Goal: Book appointment/travel/reservation

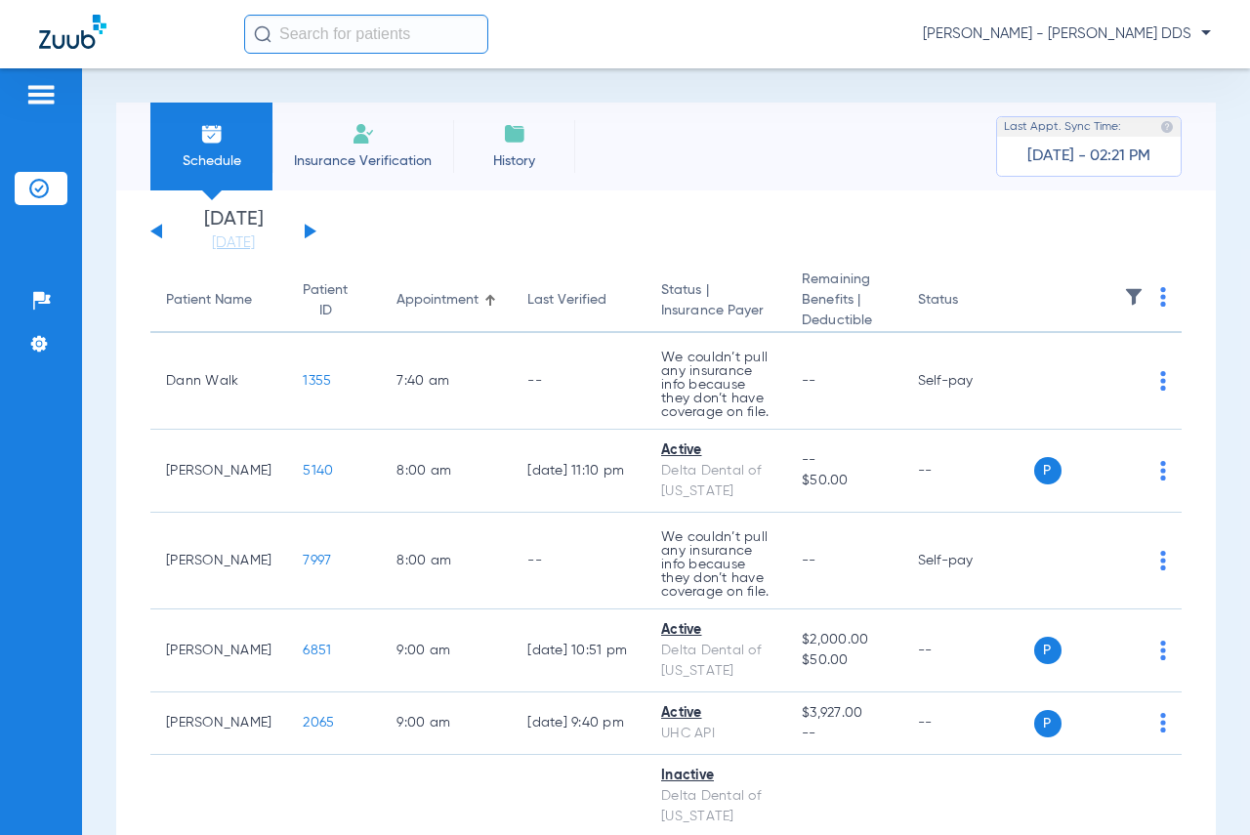
click at [384, 163] on span "Insurance Verification" at bounding box center [362, 161] width 151 height 20
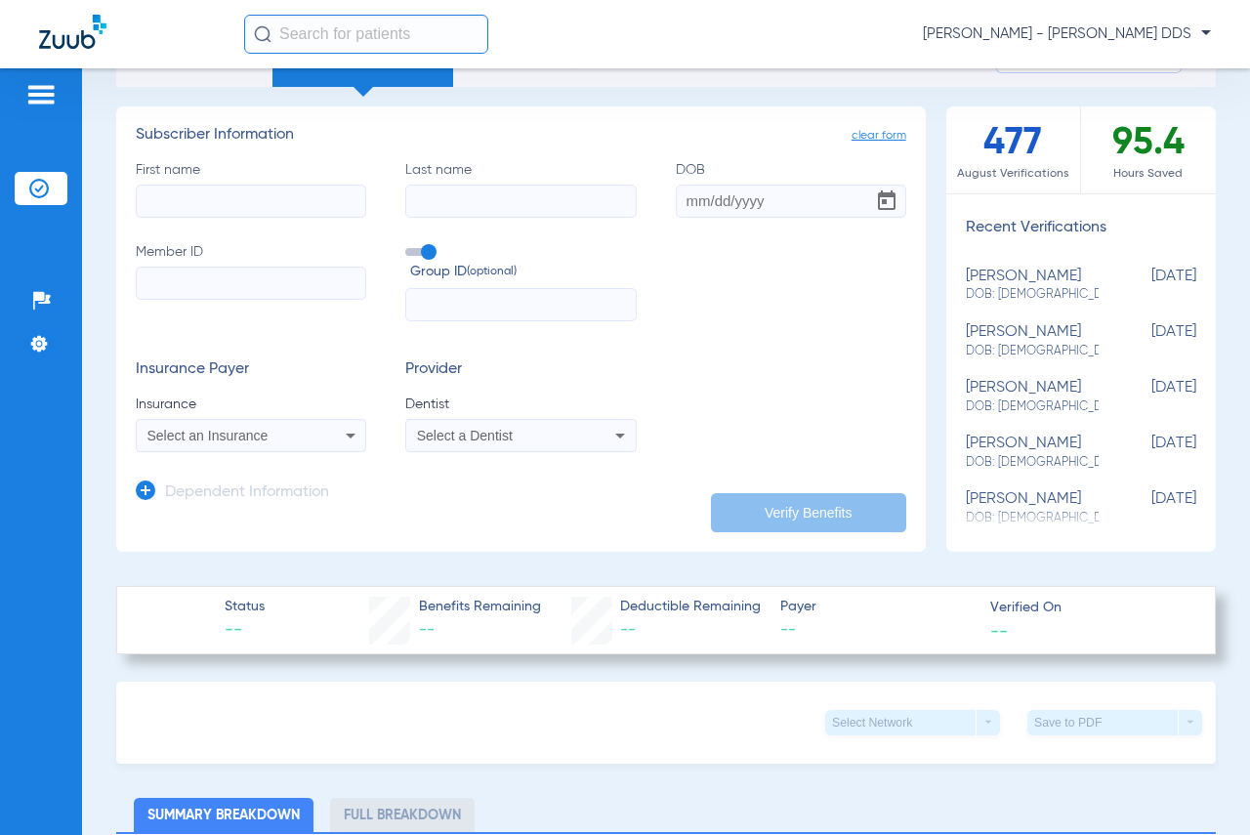
scroll to position [98, 0]
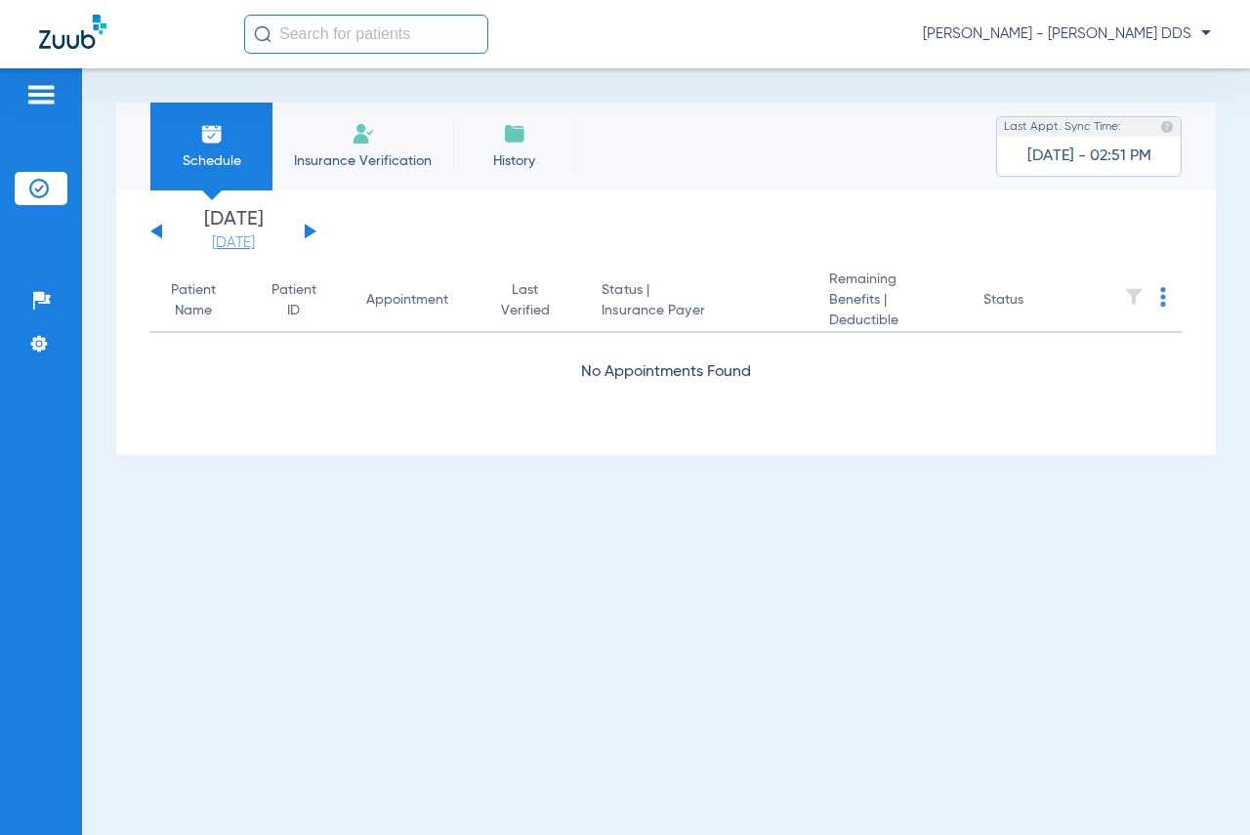
click at [241, 245] on link "[DATE]" at bounding box center [233, 243] width 117 height 20
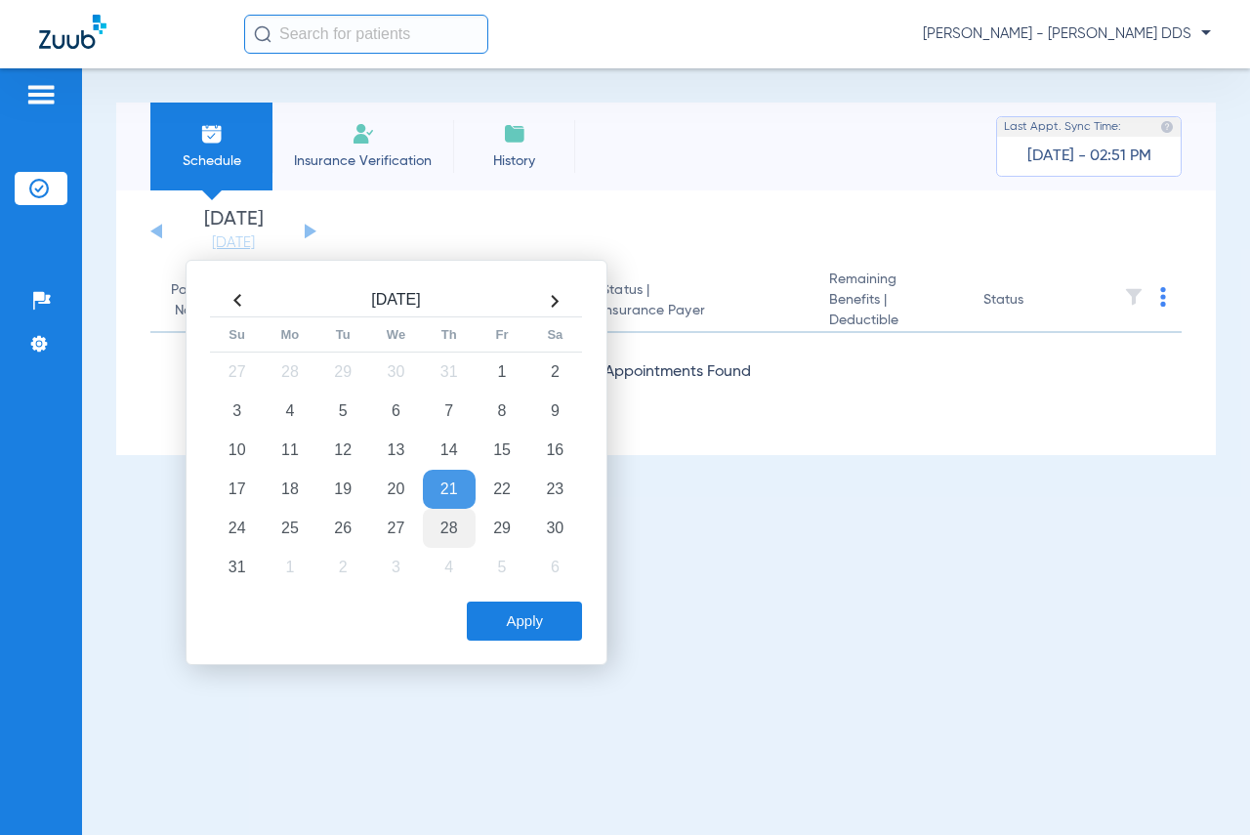
click at [447, 528] on td "28" at bounding box center [449, 528] width 53 height 39
click at [501, 644] on div "Aug 2025 Su Mo Tu We Th Fr Sa 27 28 29 30 31 1 2 3 4 5 6 7 8 9 10 11 12 13 14 1…" at bounding box center [397, 462] width 422 height 405
click at [523, 650] on div "Aug 2025 Su Mo Tu We Th Fr Sa 27 28 29 30 31 1 2 3 4 5 6 7 8 9 10 11 12 13 14 1…" at bounding box center [397, 462] width 422 height 405
click at [529, 637] on button "Apply" at bounding box center [524, 621] width 115 height 39
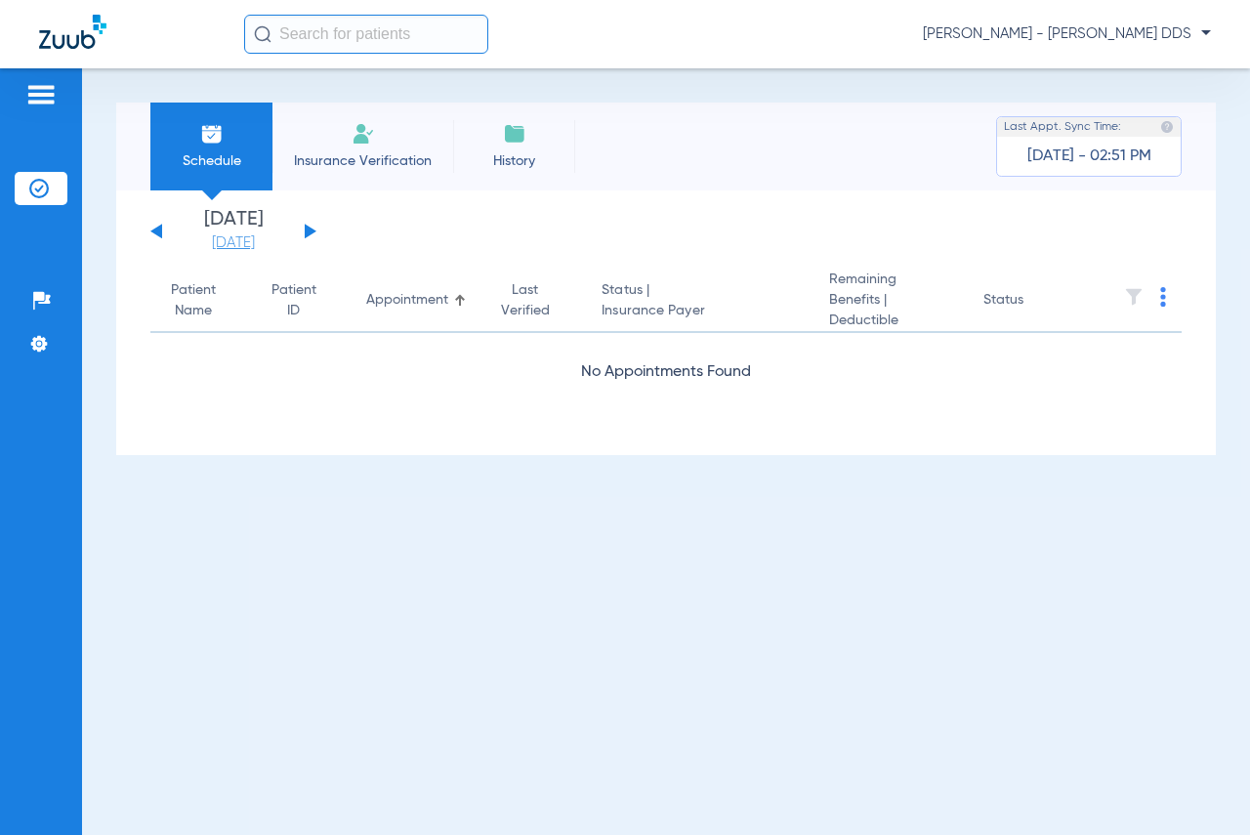
click at [213, 248] on link "[DATE]" at bounding box center [233, 243] width 117 height 20
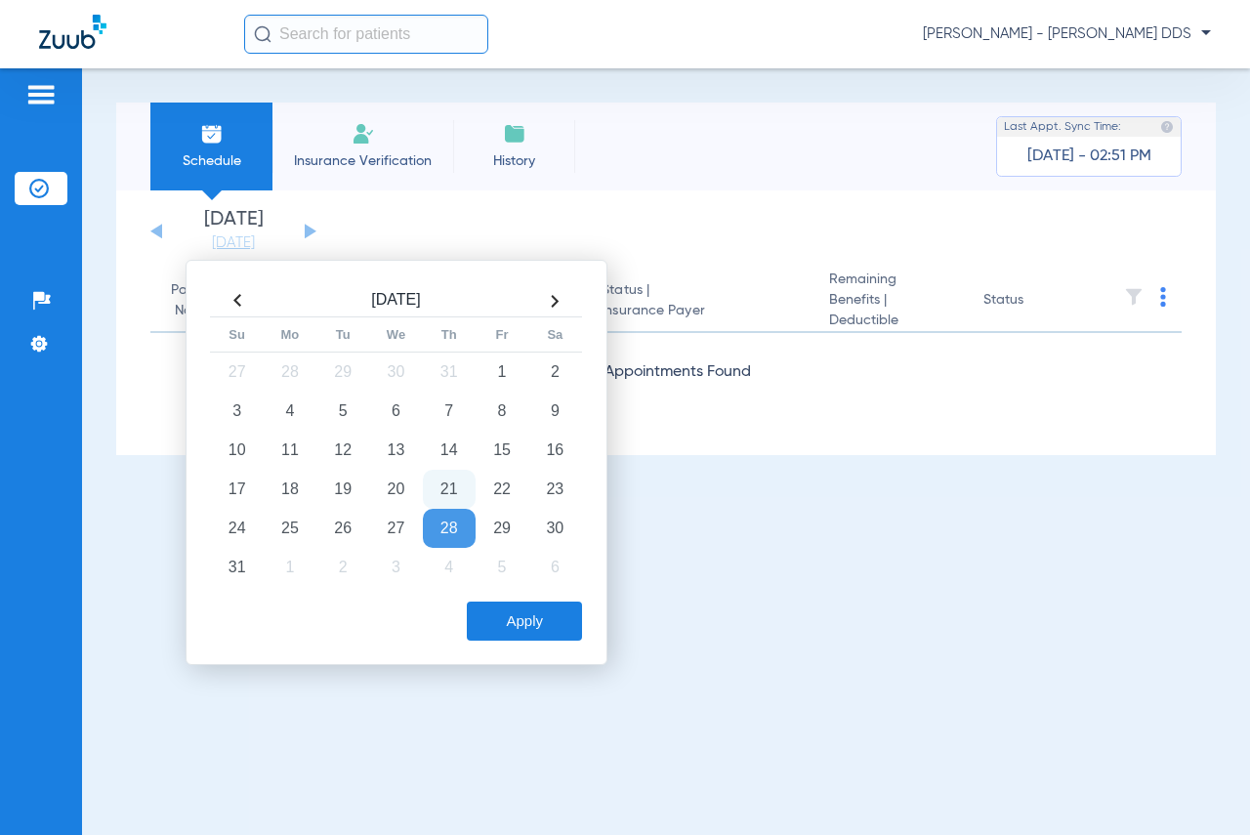
click at [240, 163] on span "Schedule" at bounding box center [211, 161] width 93 height 20
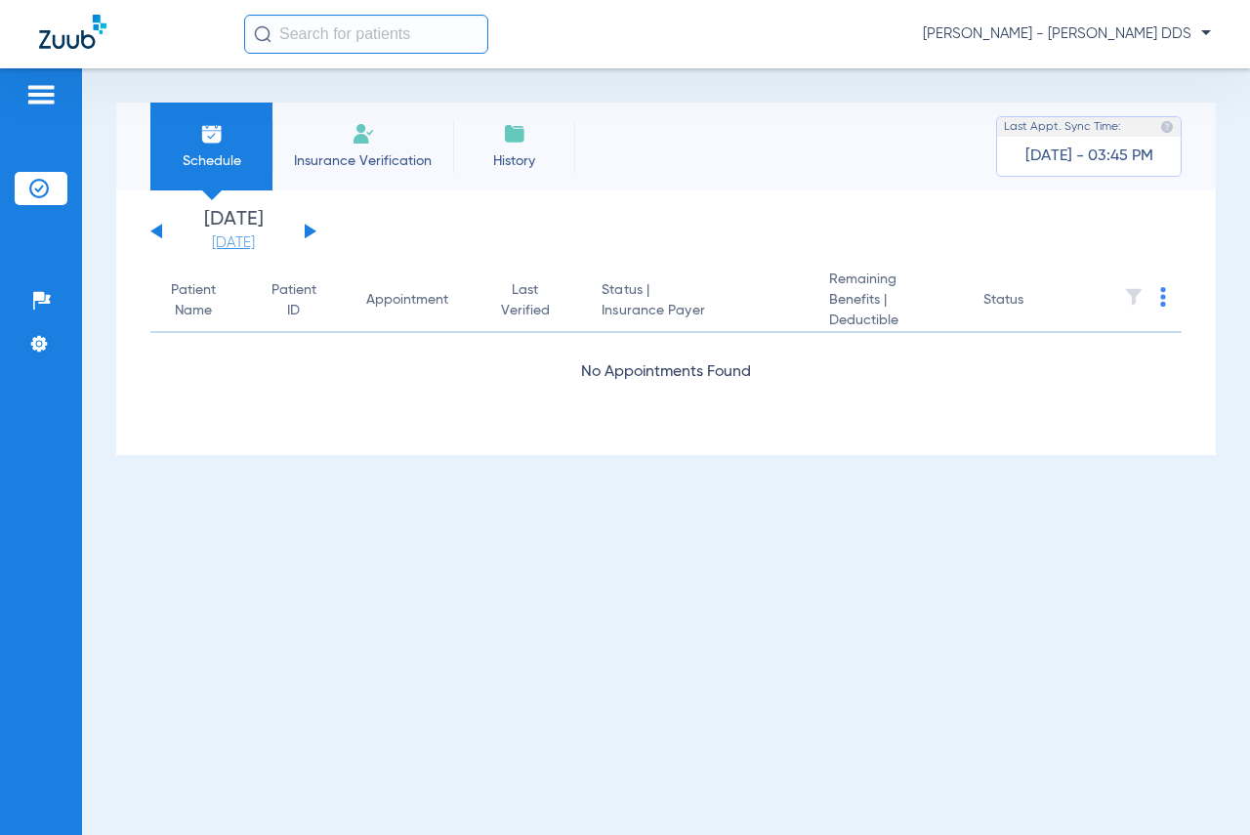
click at [255, 251] on link "[DATE]" at bounding box center [233, 243] width 117 height 20
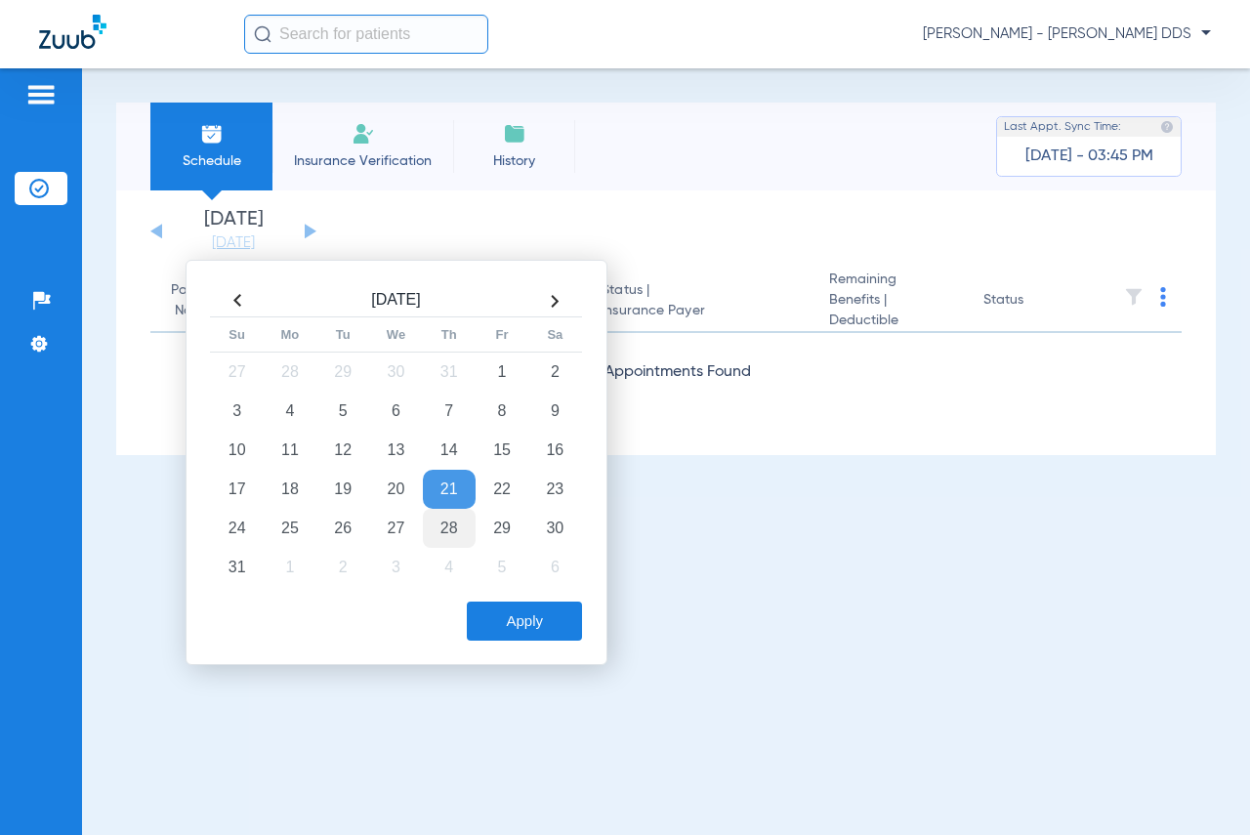
click at [433, 524] on td "28" at bounding box center [449, 528] width 53 height 39
click at [519, 622] on button "Apply" at bounding box center [524, 621] width 115 height 39
